Goal: Book appointment/travel/reservation

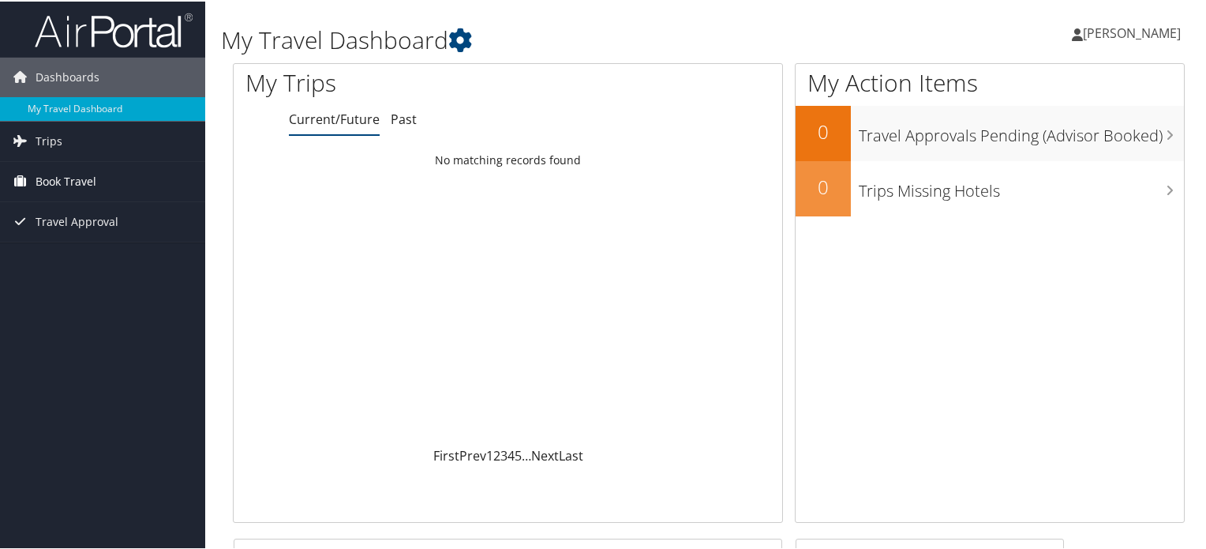
click at [63, 182] on span "Book Travel" at bounding box center [66, 179] width 61 height 39
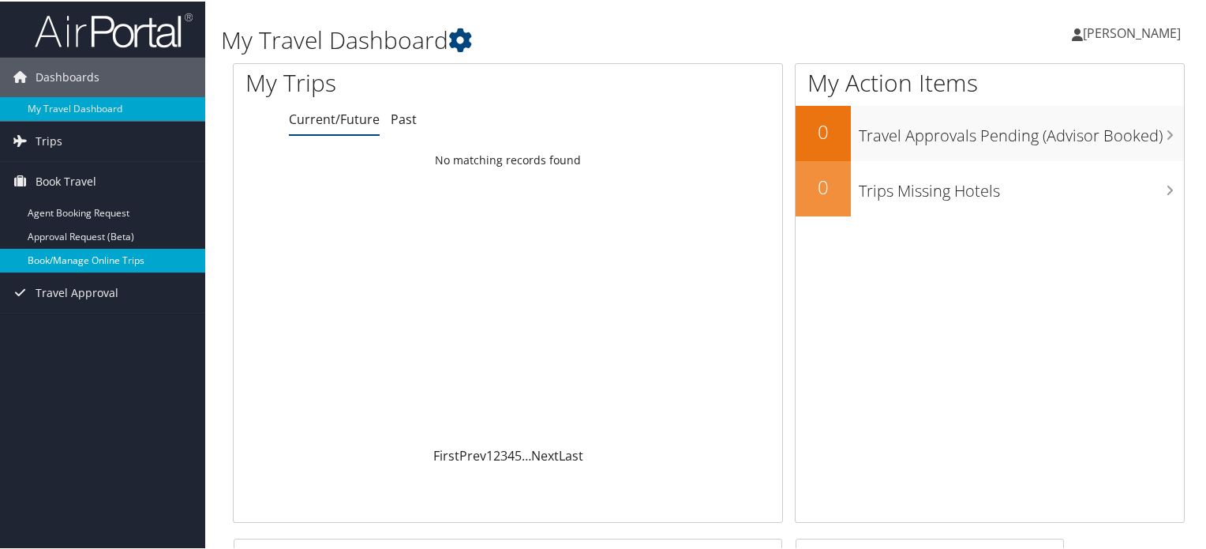
click at [92, 257] on link "Book/Manage Online Trips" at bounding box center [102, 259] width 205 height 24
